Goal: Information Seeking & Learning: Learn about a topic

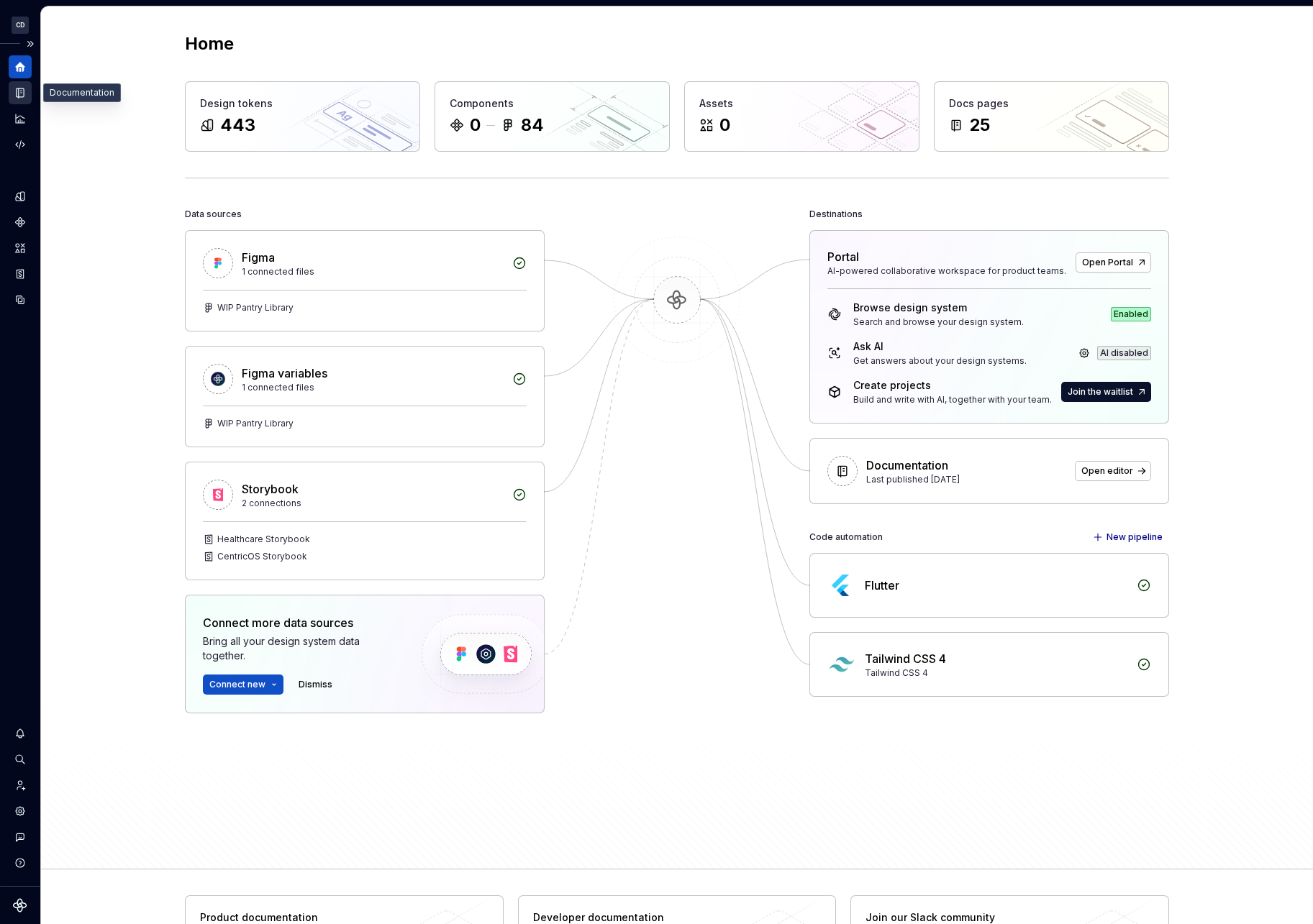
click at [26, 92] on icon "Documentation" at bounding box center [20, 93] width 13 height 13
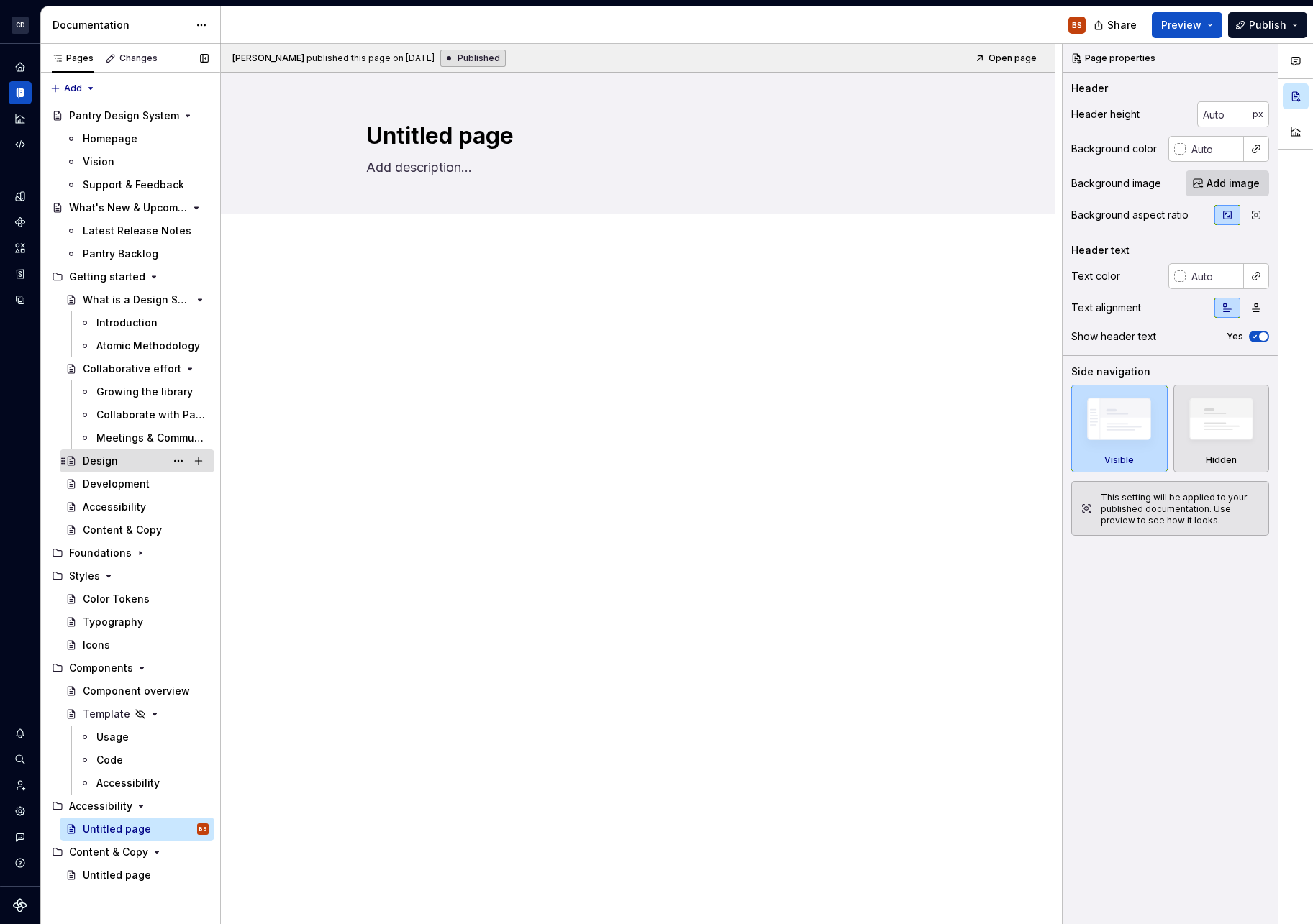
click at [127, 459] on div "Design" at bounding box center [145, 461] width 126 height 20
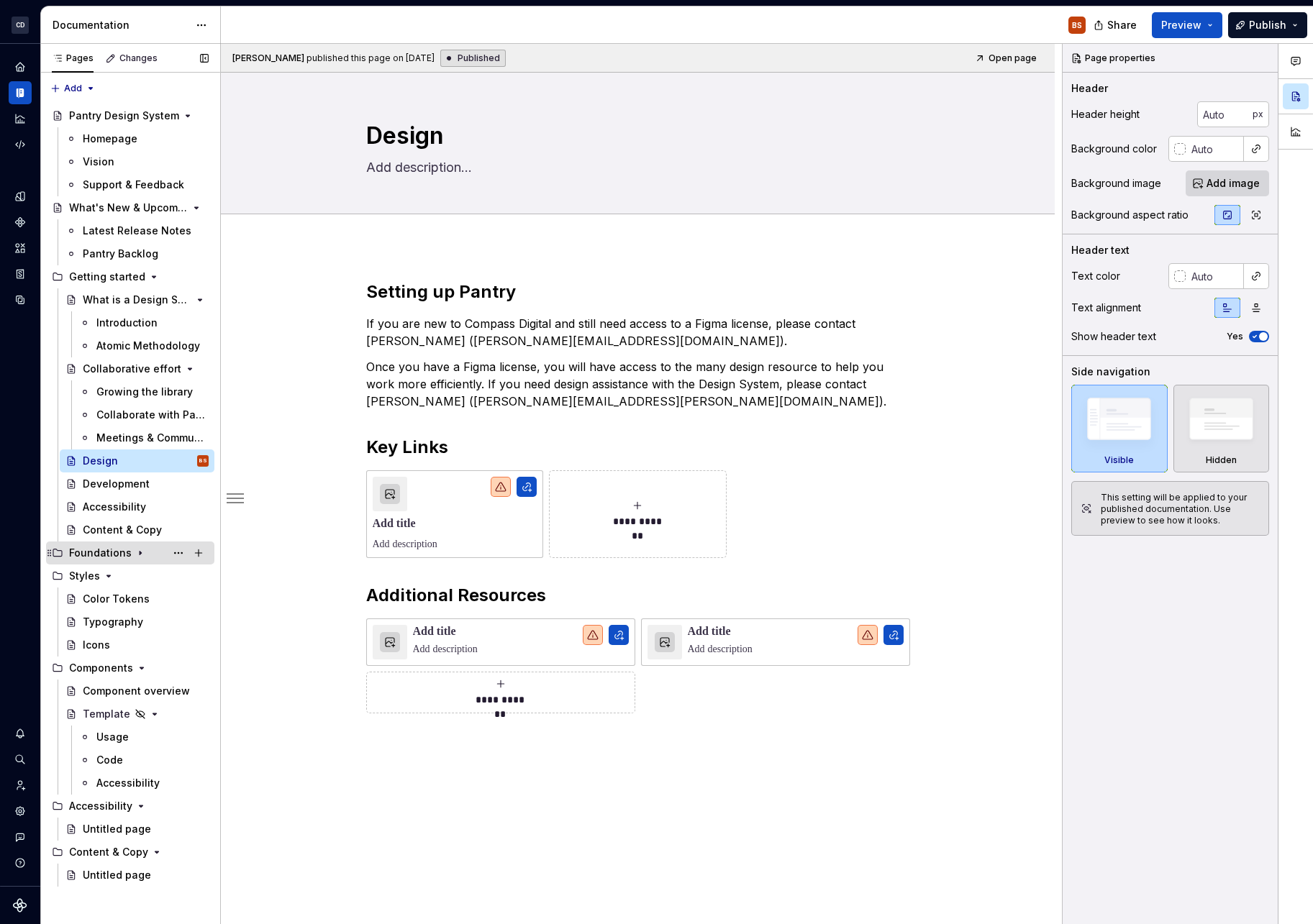
click at [113, 557] on div "Foundations" at bounding box center [101, 553] width 63 height 15
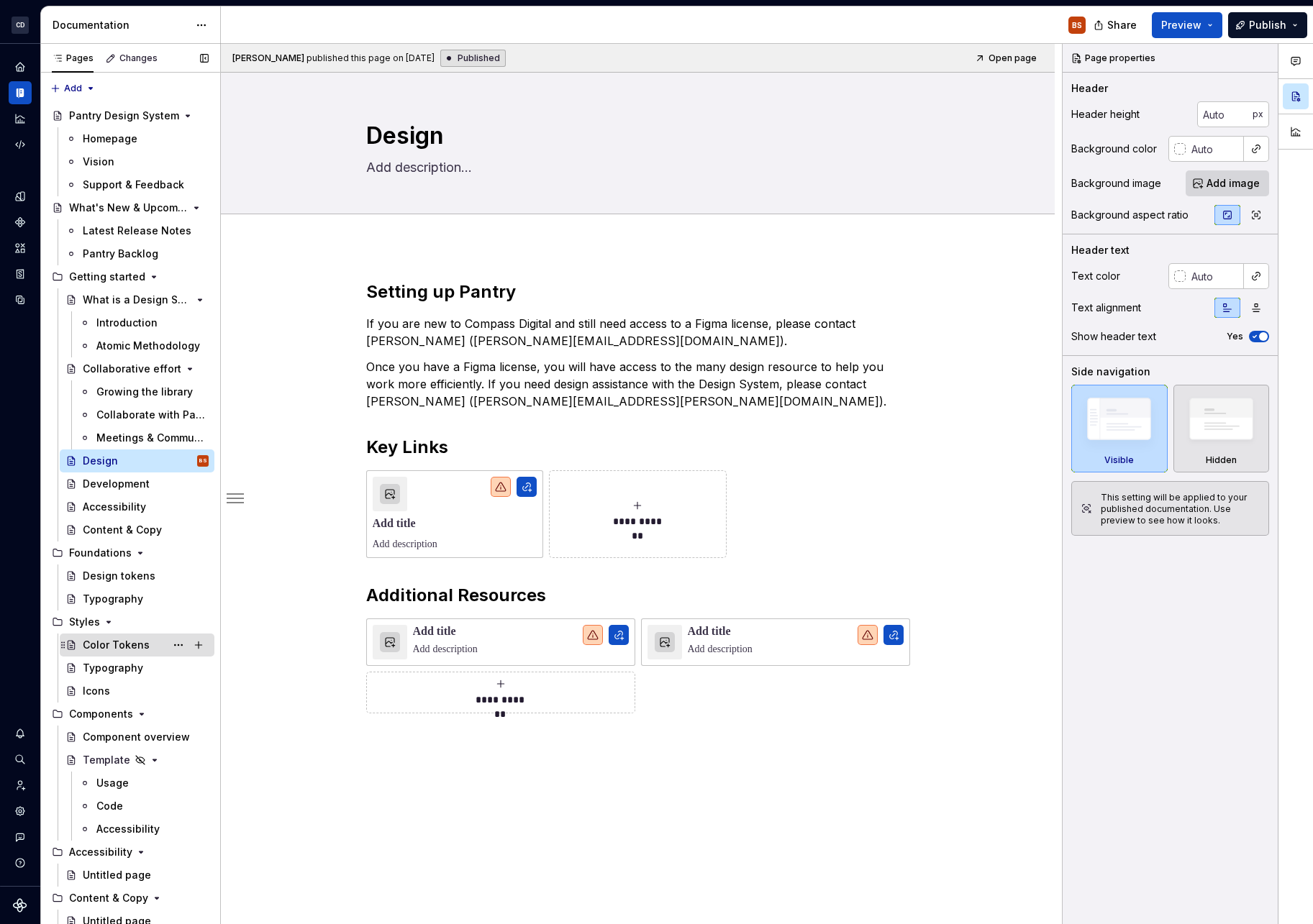
scroll to position [5, 0]
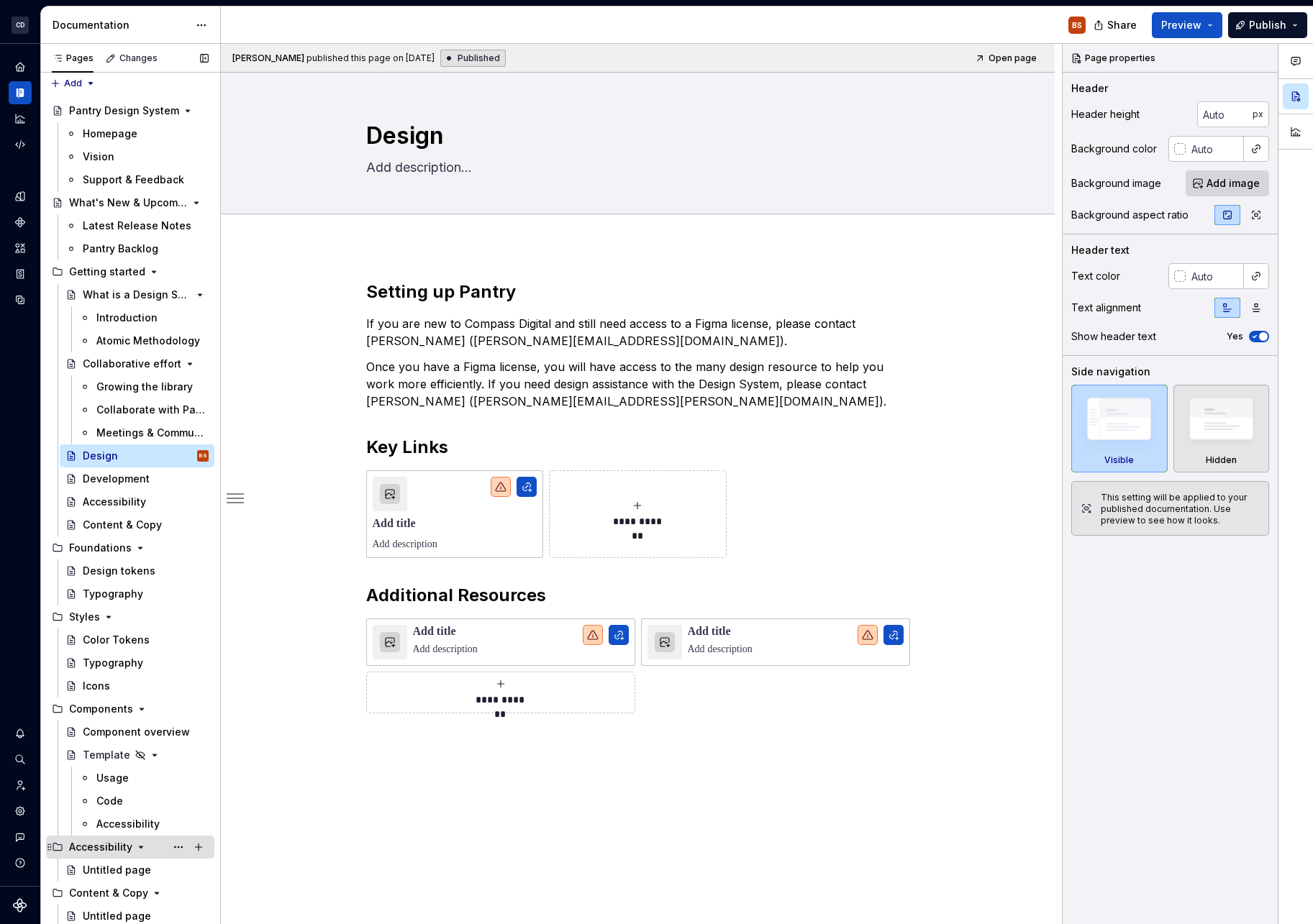
click at [138, 839] on div "Accessibility" at bounding box center [139, 847] width 139 height 20
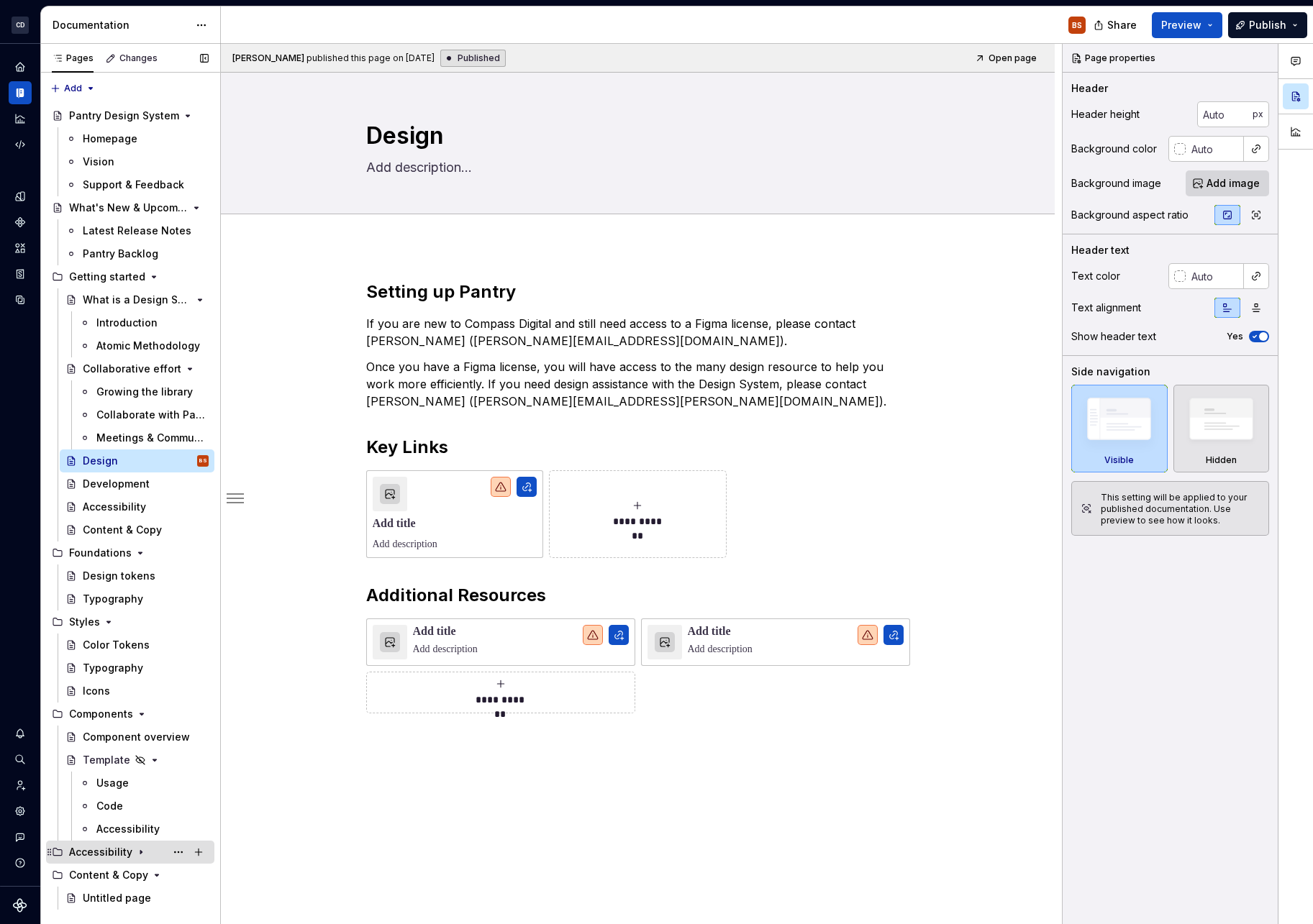
scroll to position [0, 0]
click at [136, 853] on icon "Page tree" at bounding box center [141, 853] width 12 height 12
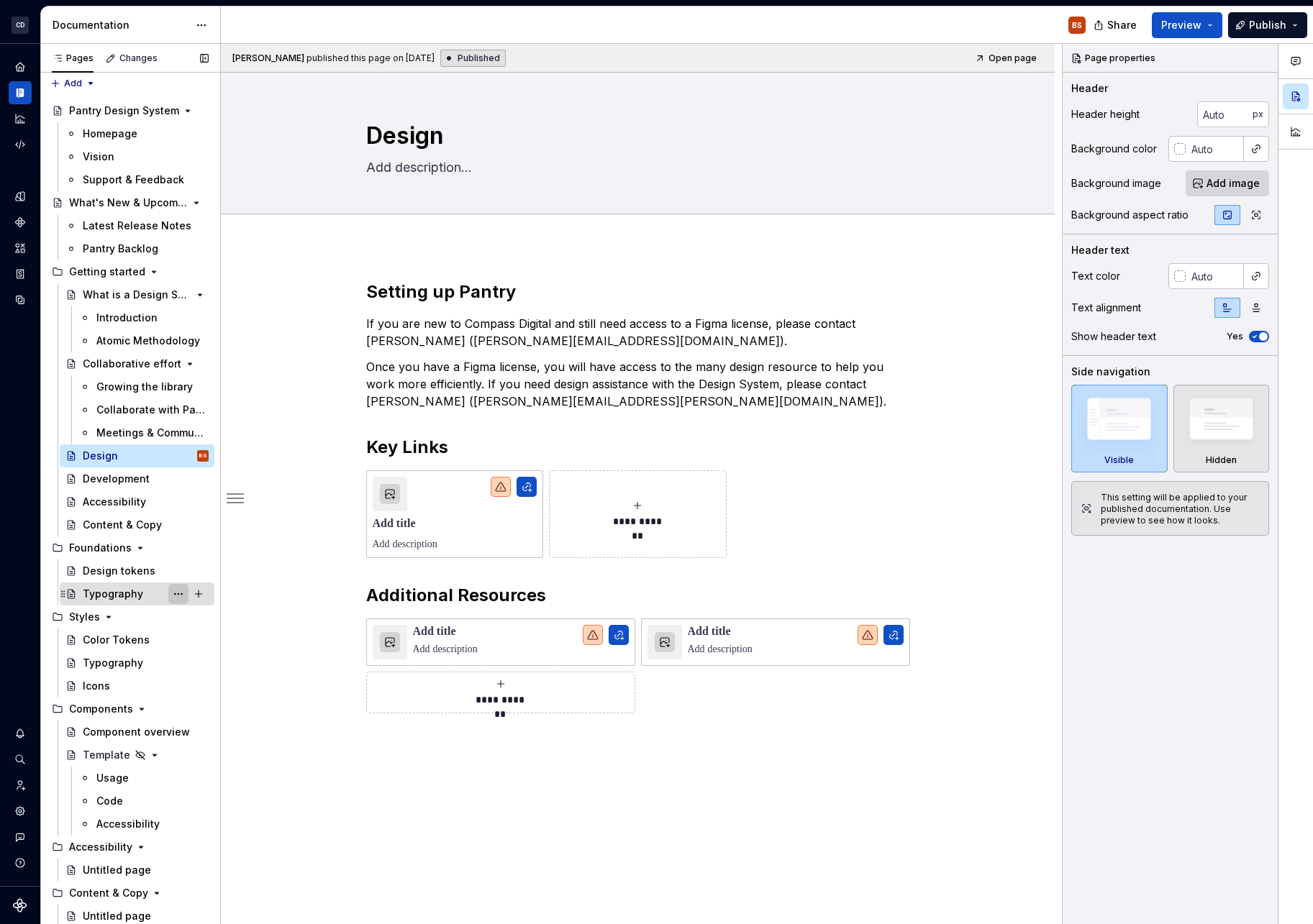
click at [180, 593] on button "Page tree" at bounding box center [179, 594] width 20 height 20
click at [180, 594] on div "Pages Changes Add Accessibility guide for tree Page tree. Navigate the tree wit…" at bounding box center [130, 487] width 180 height 887
click at [1209, 31] on button "Preview" at bounding box center [1187, 25] width 71 height 26
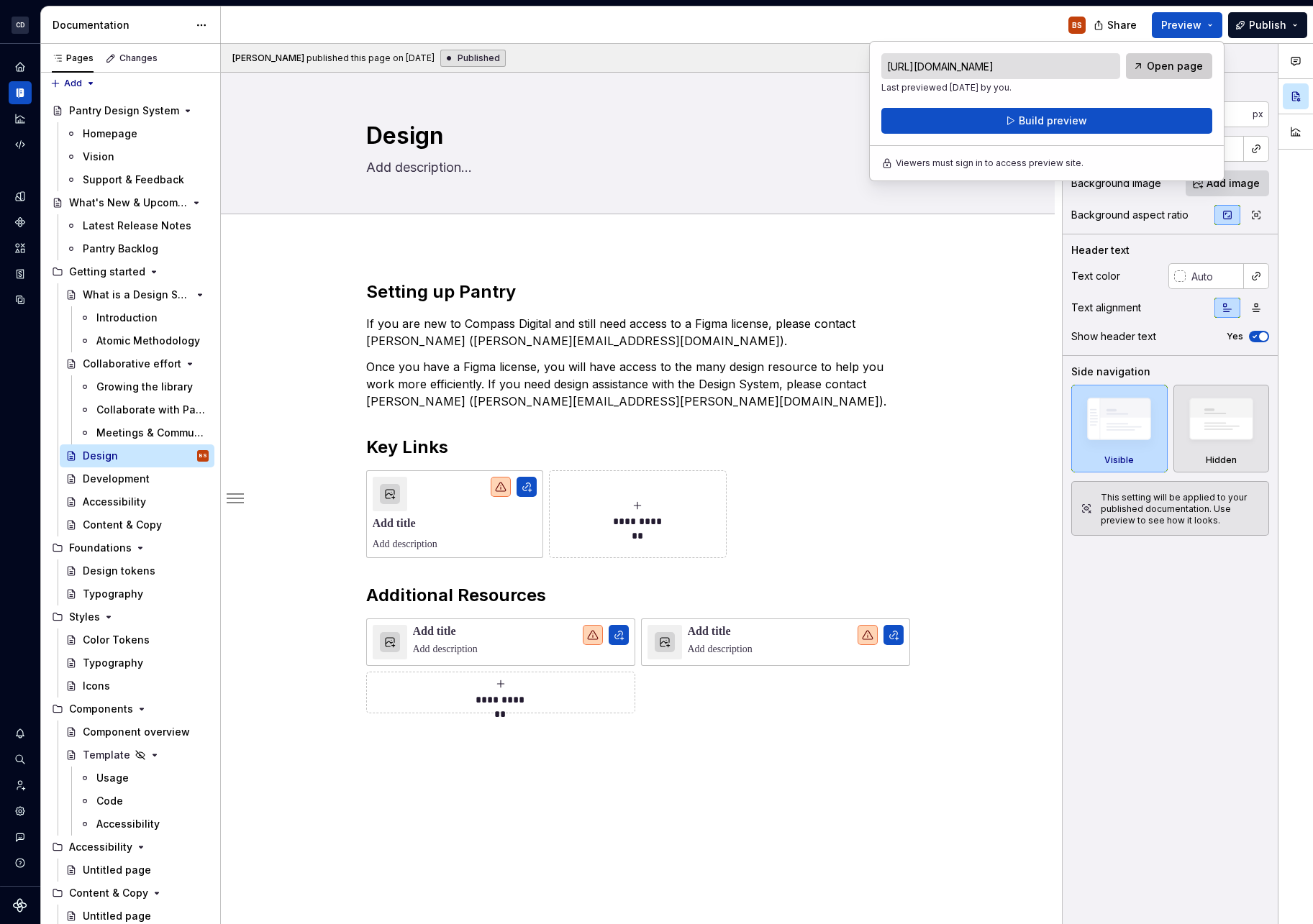
click at [1171, 70] on span "Open page" at bounding box center [1174, 66] width 56 height 15
type textarea "*"
